Goal: Contribute content

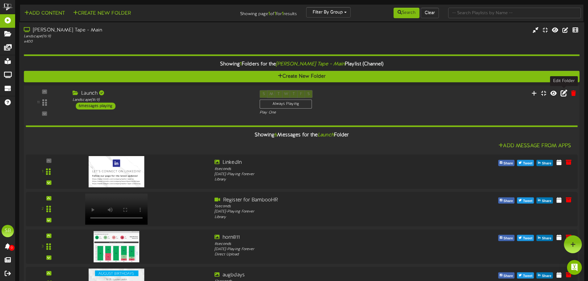
click at [565, 92] on icon at bounding box center [564, 93] width 7 height 7
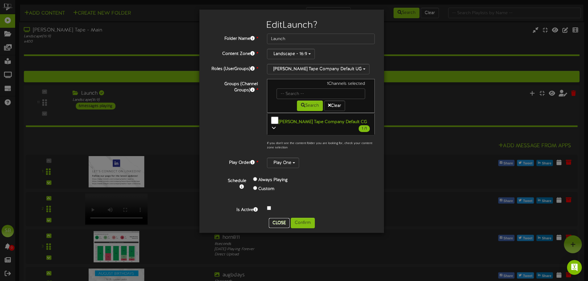
click at [274, 218] on button "Close" at bounding box center [279, 223] width 21 height 10
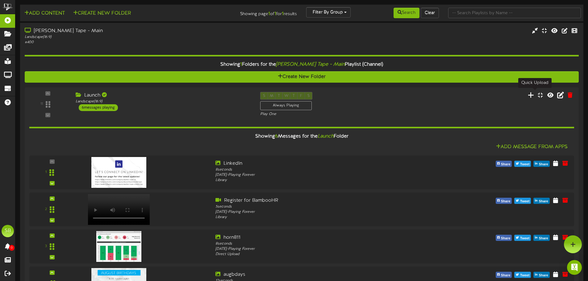
click at [534, 93] on icon at bounding box center [531, 94] width 6 height 7
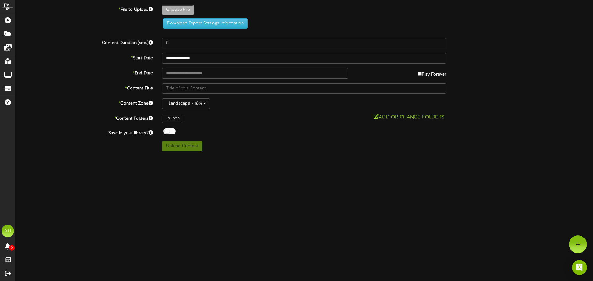
type input "**********"
type input "GrayModernSImpleUpcomingEventsFlyer24x18in5"
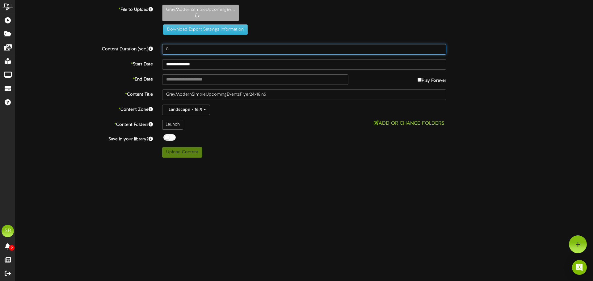
drag, startPoint x: 178, startPoint y: 47, endPoint x: 136, endPoint y: 47, distance: 42.9
click at [136, 47] on div "Content Duration (sec.) 8" at bounding box center [304, 49] width 587 height 10
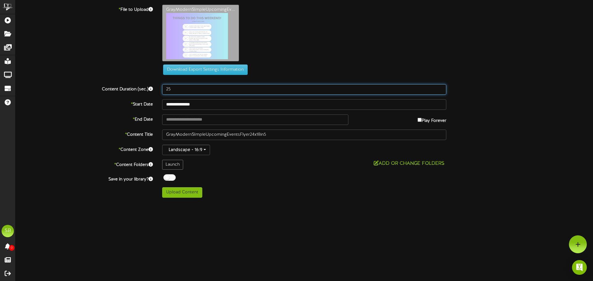
type input "25"
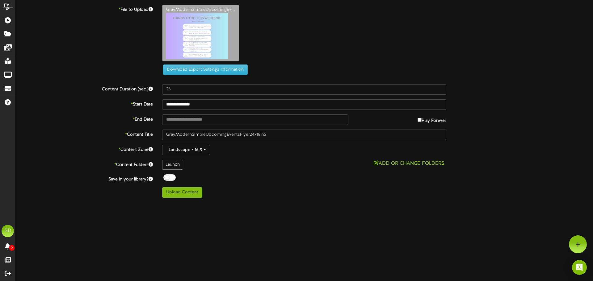
click at [523, 134] on div "* Content Title GrayModernSImpleUpcomingEventsFlyer24x18in5" at bounding box center [304, 135] width 587 height 10
click at [188, 189] on button "Upload Content" at bounding box center [182, 192] width 40 height 10
type input "**********"
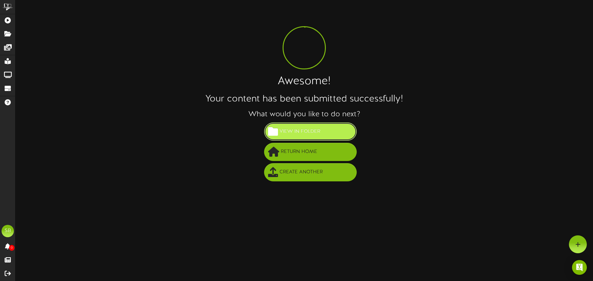
click at [295, 134] on span "View in Folder" at bounding box center [300, 132] width 44 height 10
